Goal: Information Seeking & Learning: Learn about a topic

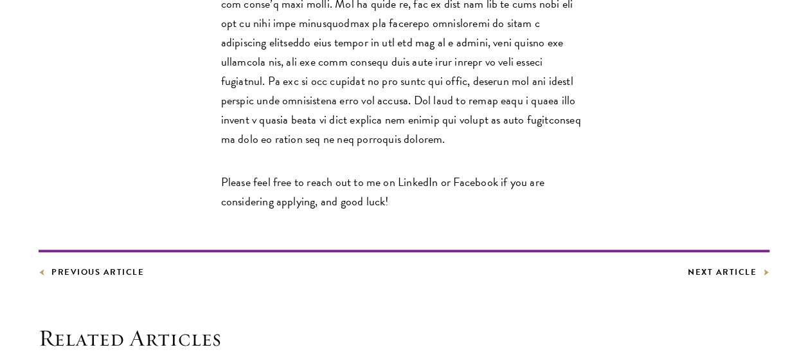
scroll to position [2567, 0]
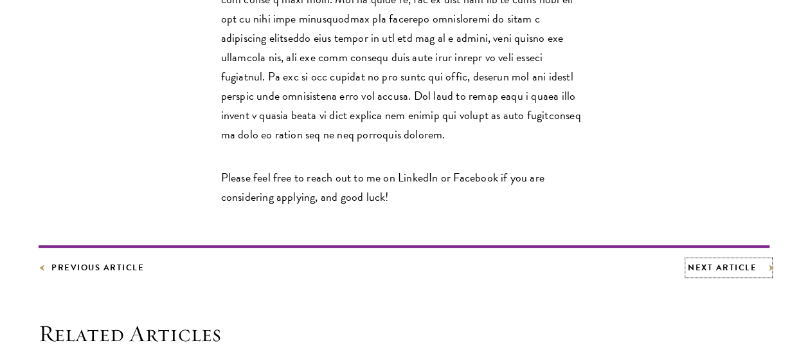
click at [743, 260] on link "Next Article" at bounding box center [729, 267] width 82 height 14
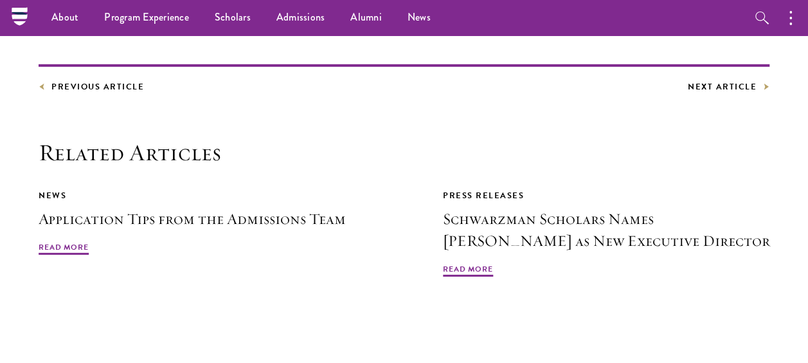
scroll to position [1801, 0]
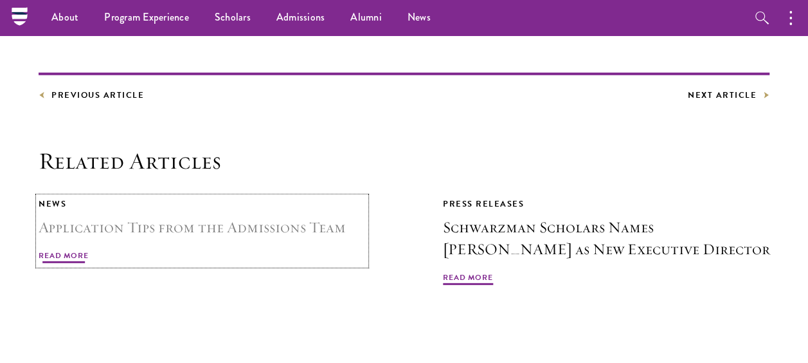
click at [310, 216] on h3 "Application Tips from the Admissions Team" at bounding box center [202, 227] width 327 height 22
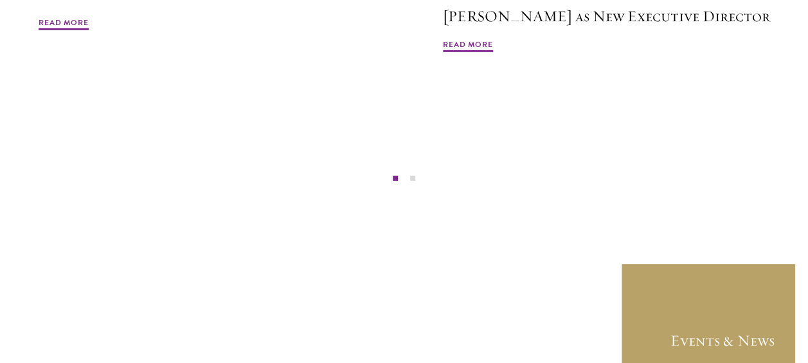
scroll to position [2058, 0]
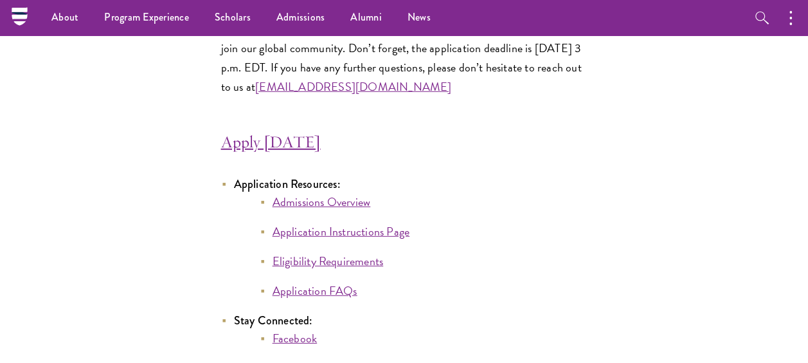
scroll to position [6559, 0]
